Goal: Transaction & Acquisition: Purchase product/service

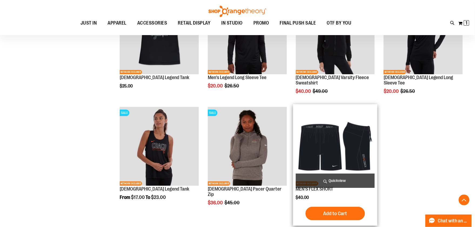
scroll to position [390, 0]
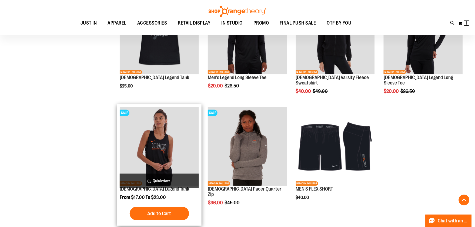
click at [177, 152] on img "product" at bounding box center [159, 146] width 79 height 79
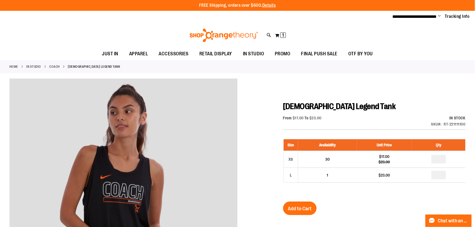
click at [53, 68] on link "Coach" at bounding box center [54, 66] width 11 height 5
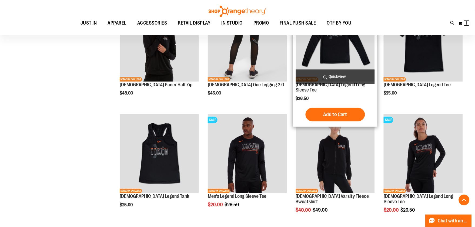
scroll to position [300, 0]
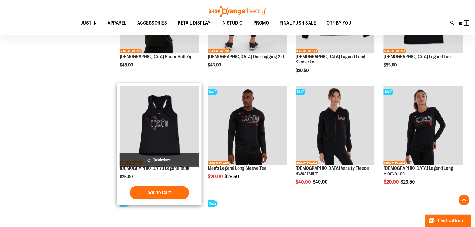
click at [165, 121] on img "product" at bounding box center [159, 125] width 79 height 79
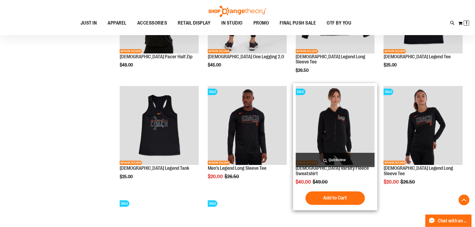
scroll to position [358, 0]
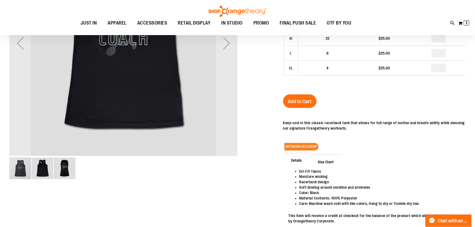
scroll to position [29, 0]
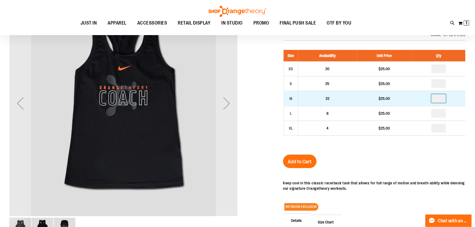
click at [444, 101] on input "number" at bounding box center [439, 98] width 15 height 9
type input "*"
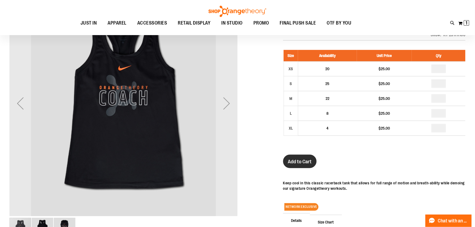
click at [302, 165] on span "Add to Cart" at bounding box center [300, 162] width 24 height 6
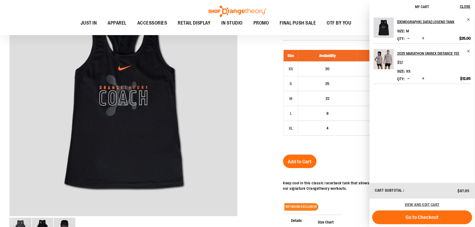
click at [267, 99] on div at bounding box center [237, 144] width 456 height 310
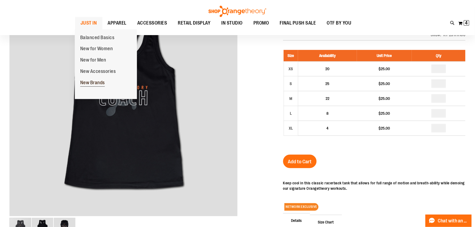
click at [105, 82] on span "New Brands" at bounding box center [92, 83] width 25 height 7
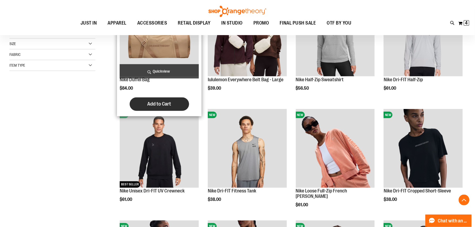
scroll to position [150, 0]
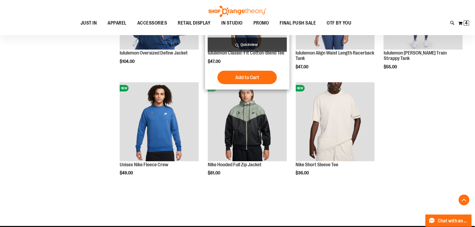
scroll to position [601, 0]
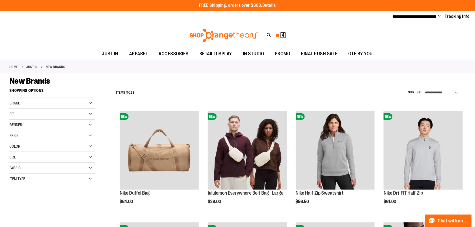
click at [283, 37] on span "4" at bounding box center [283, 34] width 3 height 5
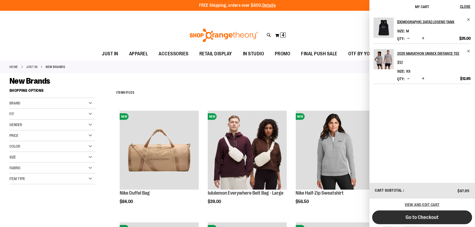
click at [438, 220] on span "Go to Checkout" at bounding box center [422, 218] width 33 height 6
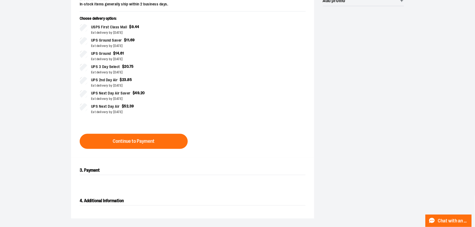
scroll to position [150, 0]
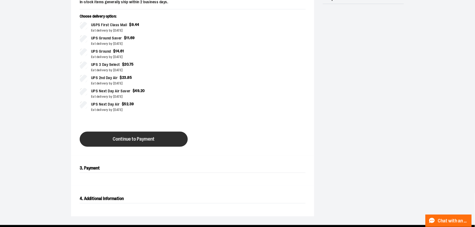
click at [147, 142] on span "Continue to Payment" at bounding box center [134, 139] width 42 height 5
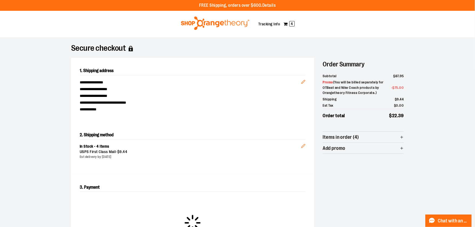
scroll to position [13, 0]
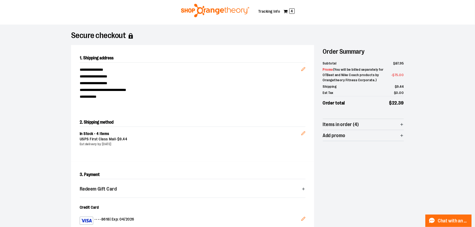
click at [198, 9] on img at bounding box center [215, 11] width 70 height 14
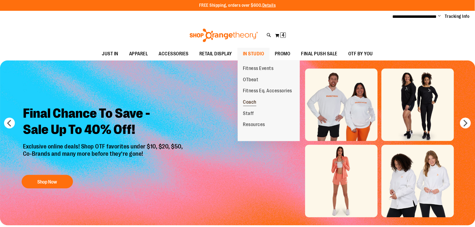
click at [253, 102] on span "Coach" at bounding box center [250, 102] width 14 height 7
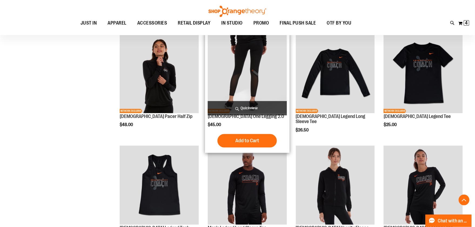
scroll to position [180, 0]
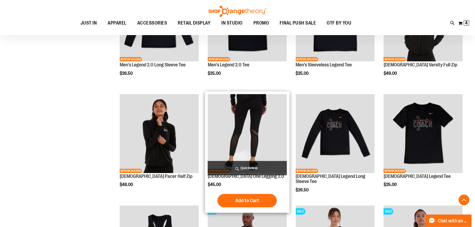
click at [245, 123] on img "product" at bounding box center [247, 133] width 79 height 79
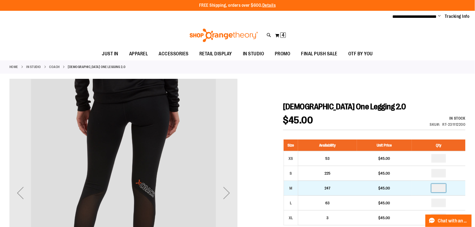
click at [443, 193] on input "number" at bounding box center [439, 188] width 15 height 9
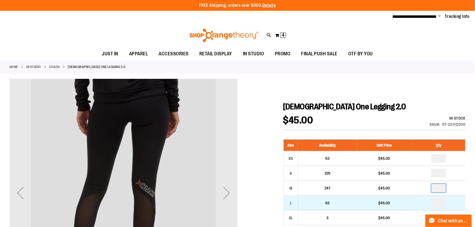
type input "*"
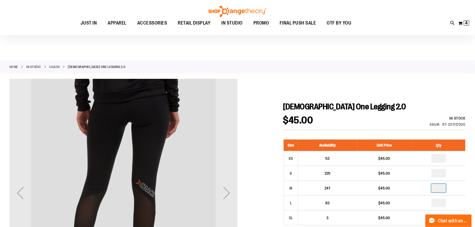
scroll to position [90, 0]
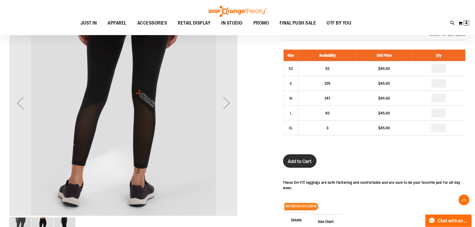
click at [293, 165] on span "Add to Cart" at bounding box center [300, 162] width 24 height 6
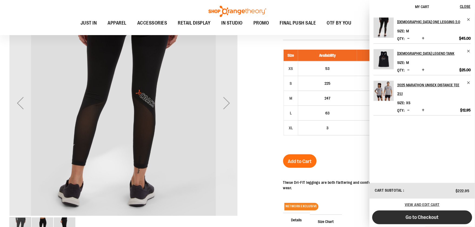
click at [429, 217] on span "Go to Checkout" at bounding box center [422, 218] width 33 height 6
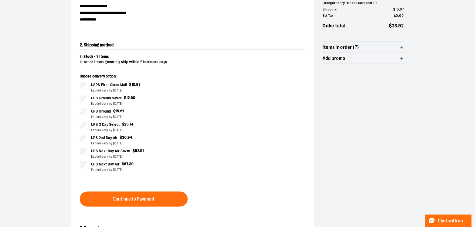
scroll to position [210, 0]
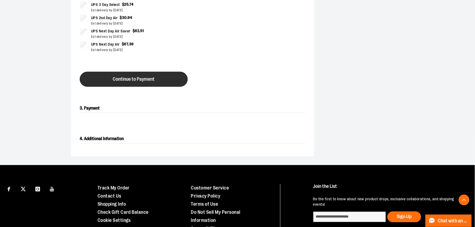
click at [155, 82] on span "Continue to Payment" at bounding box center [134, 79] width 42 height 5
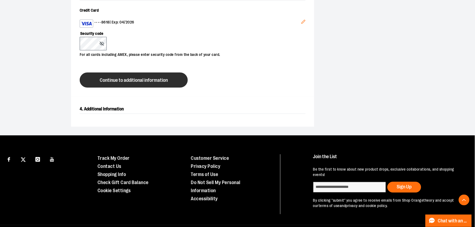
click at [131, 83] on span "Continue to additional information" at bounding box center [134, 80] width 68 height 5
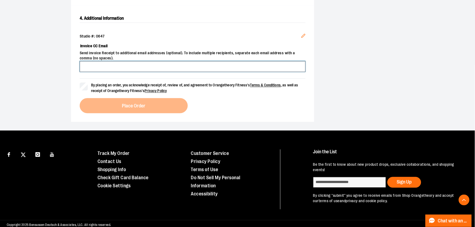
click at [189, 72] on input "Invoice CC Email" at bounding box center [193, 66] width 226 height 11
type input "**********"
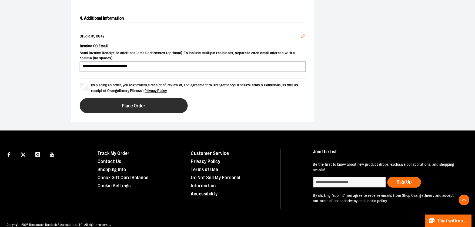
click at [105, 114] on button "Place Order" at bounding box center [134, 105] width 108 height 15
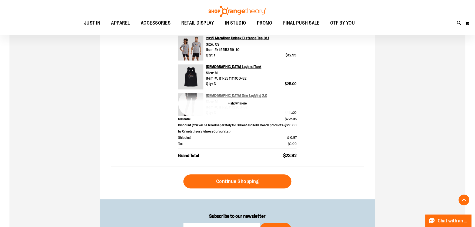
scroll to position [210, 0]
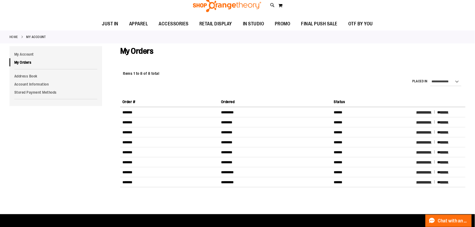
scroll to position [30, 0]
